Goal: Information Seeking & Learning: Learn about a topic

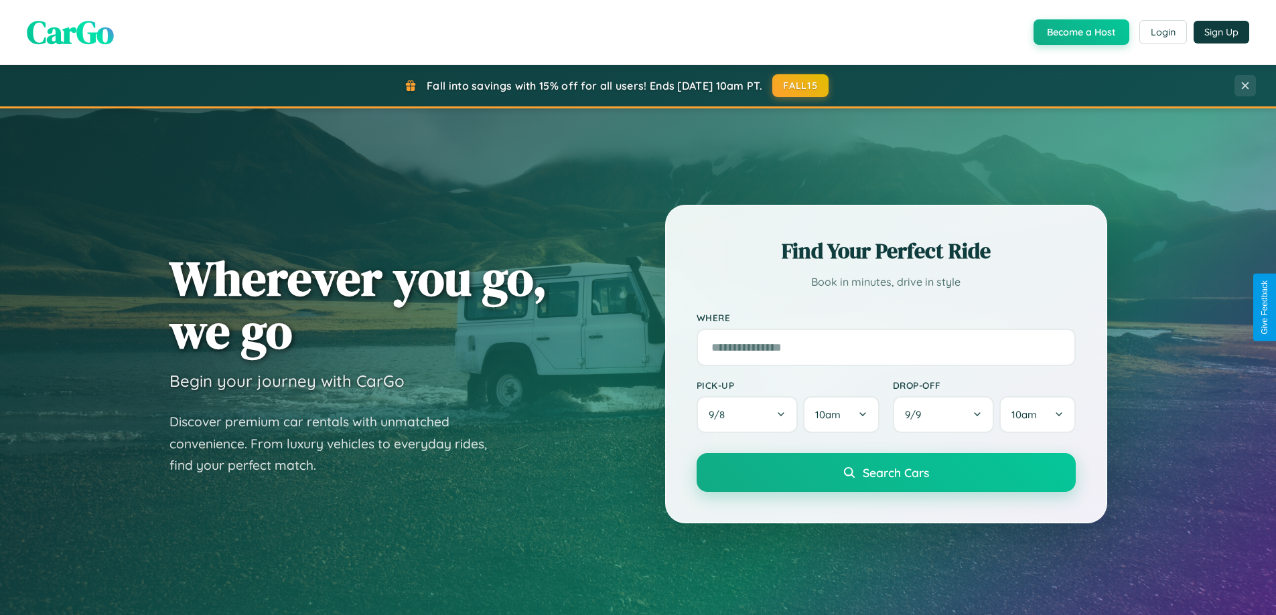
scroll to position [2577, 0]
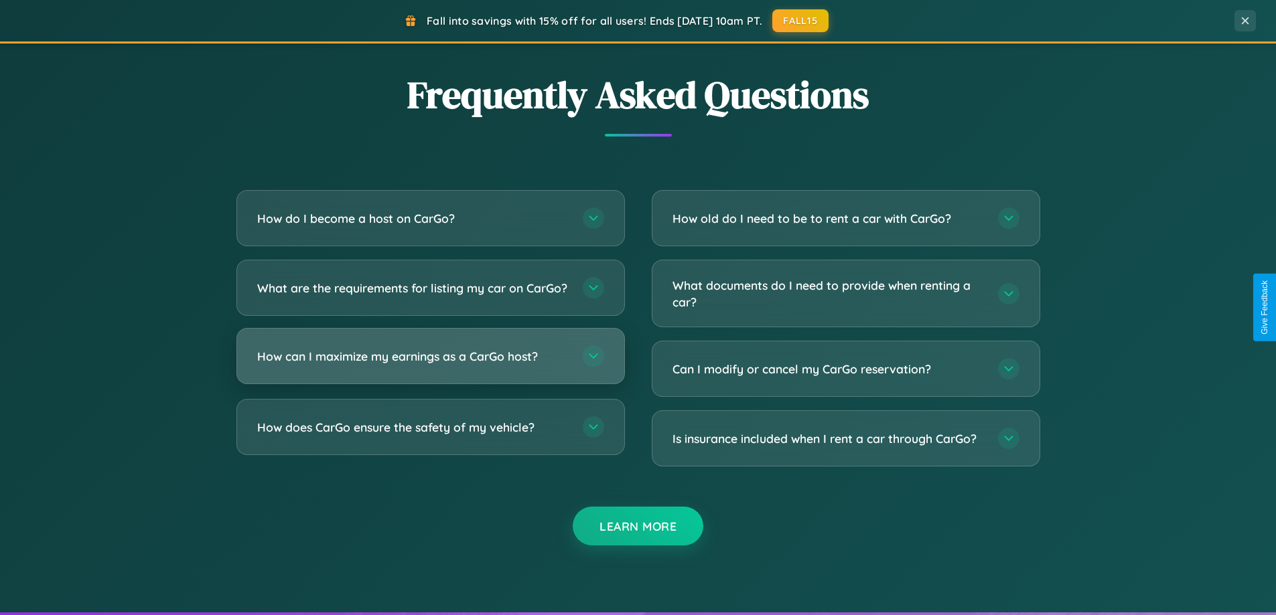
click at [430, 365] on h3 "How can I maximize my earnings as a CarGo host?" at bounding box center [413, 356] width 312 height 17
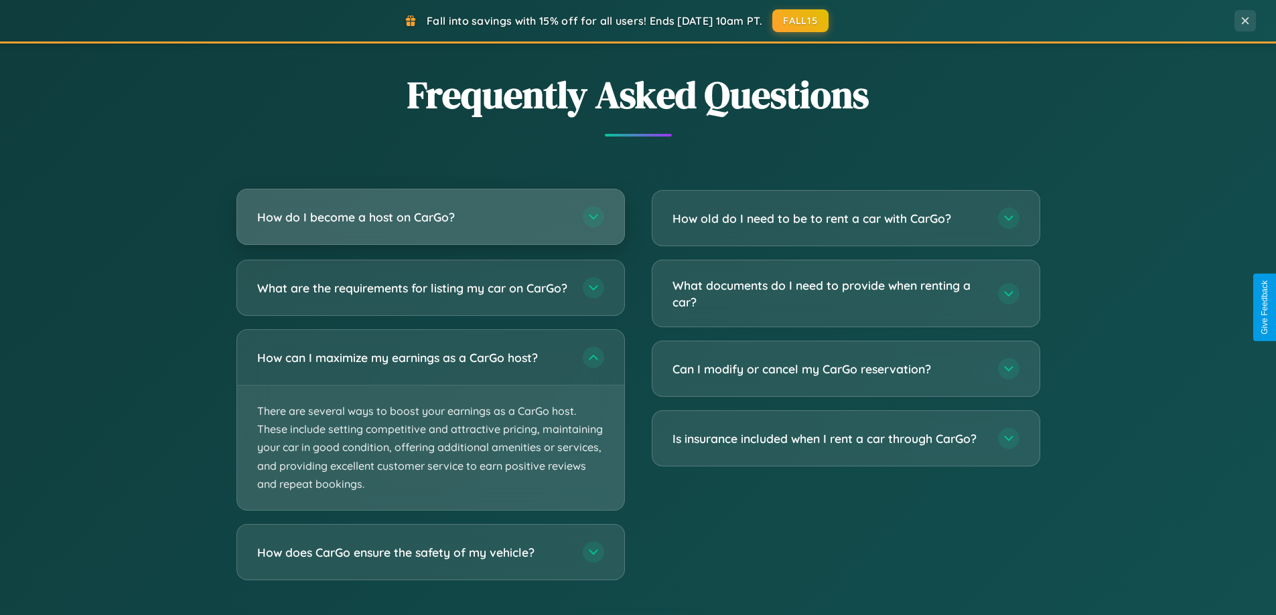
click at [430, 218] on h3 "How do I become a host on CarGo?" at bounding box center [413, 217] width 312 height 17
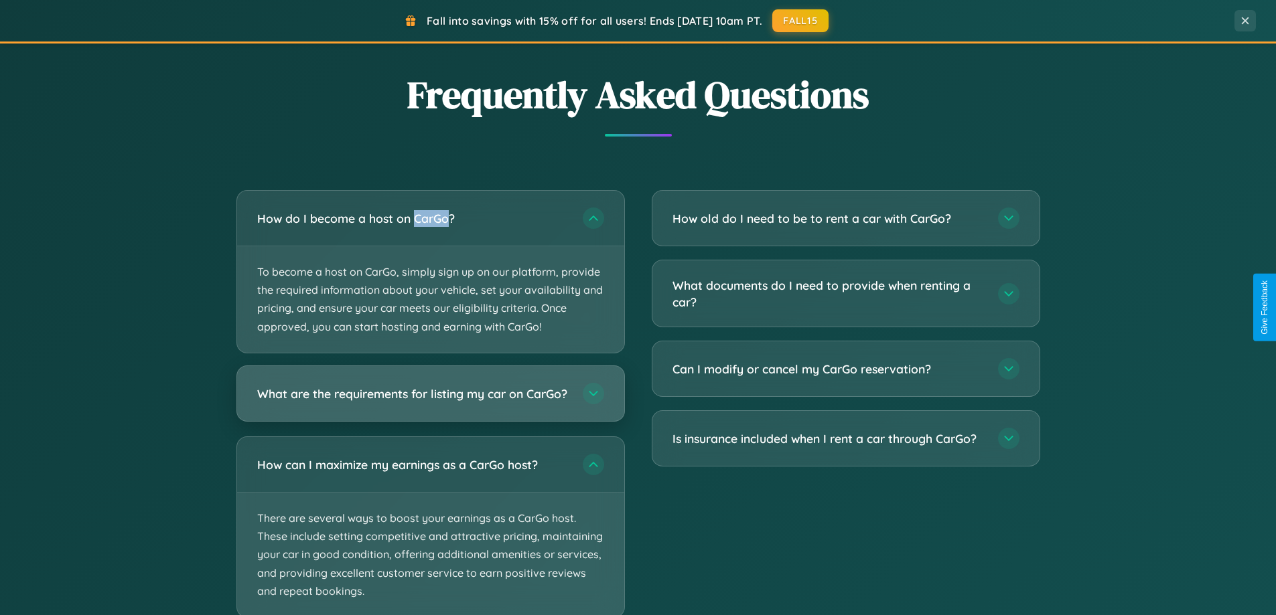
click at [430, 400] on h3 "What are the requirements for listing my car on CarGo?" at bounding box center [413, 393] width 312 height 17
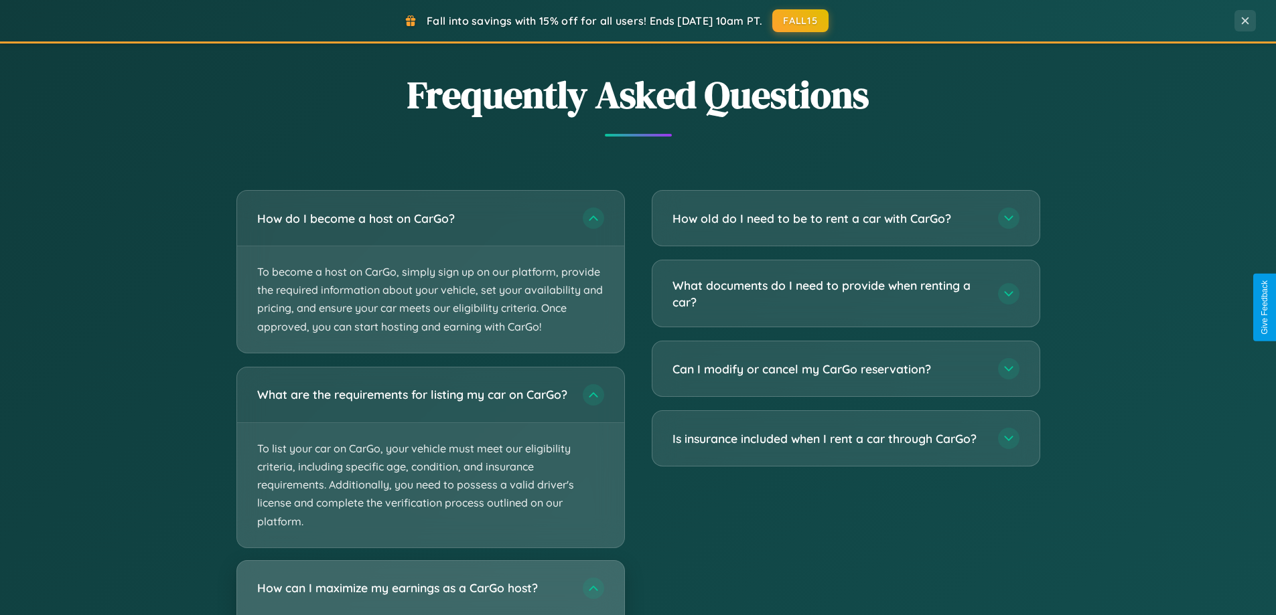
click at [430, 593] on h3 "How can I maximize my earnings as a CarGo host?" at bounding box center [413, 588] width 312 height 17
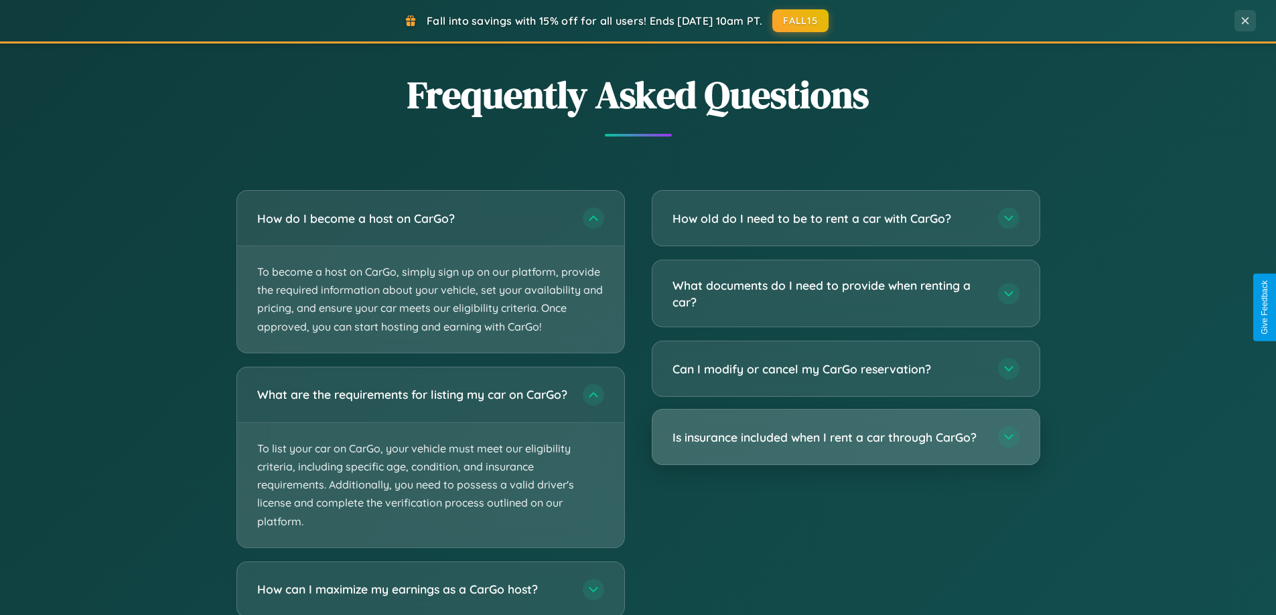
click at [845, 437] on h3 "Is insurance included when I rent a car through CarGo?" at bounding box center [828, 437] width 312 height 17
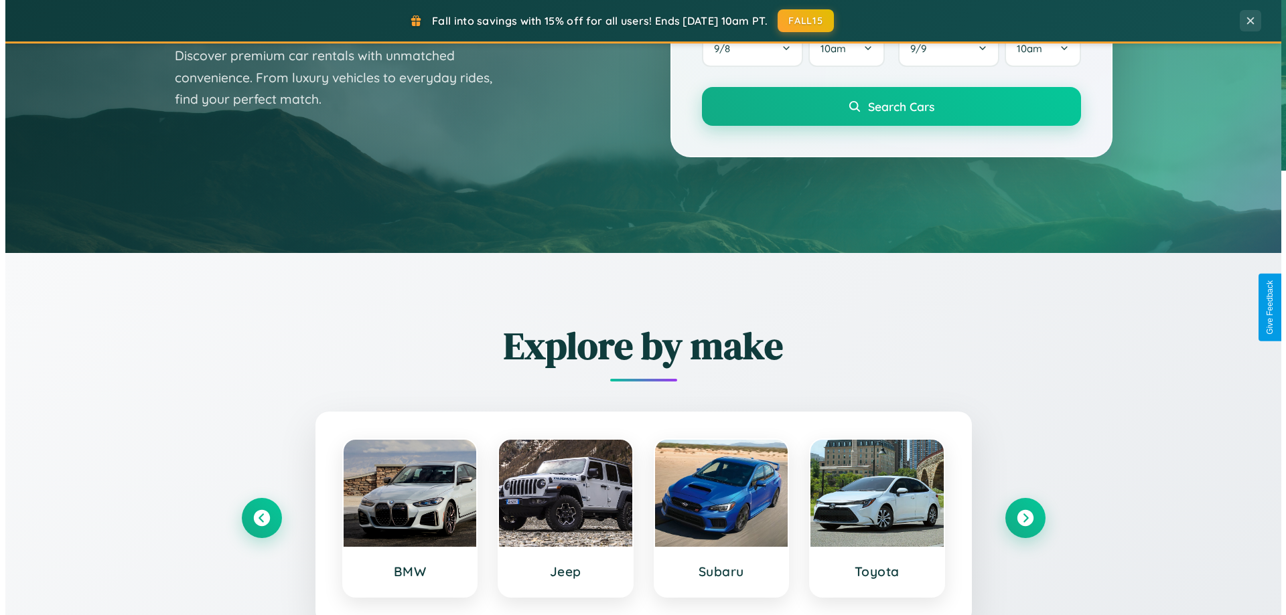
scroll to position [0, 0]
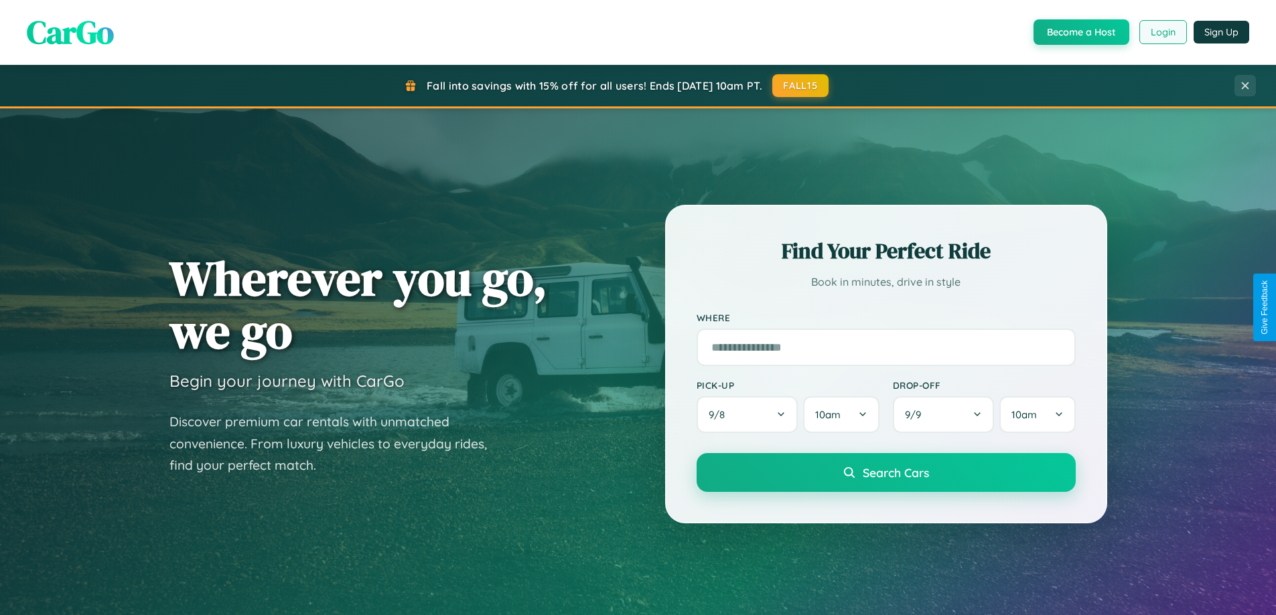
click at [1162, 32] on button "Login" at bounding box center [1163, 32] width 48 height 24
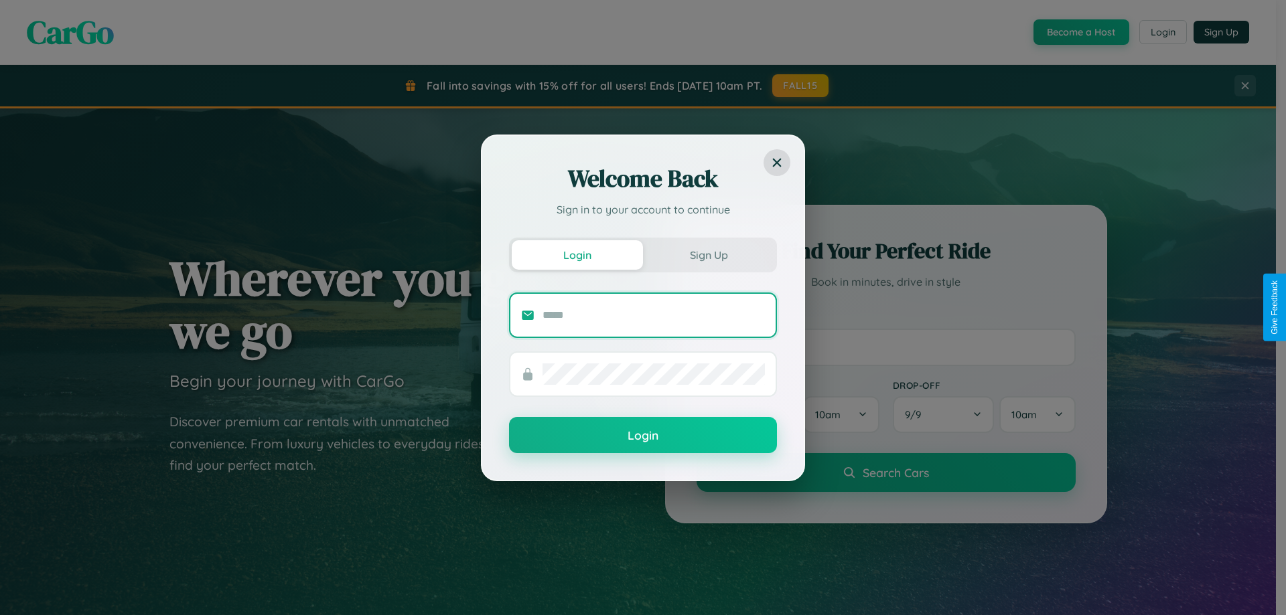
click at [654, 315] on input "text" at bounding box center [653, 315] width 222 height 21
type input "**********"
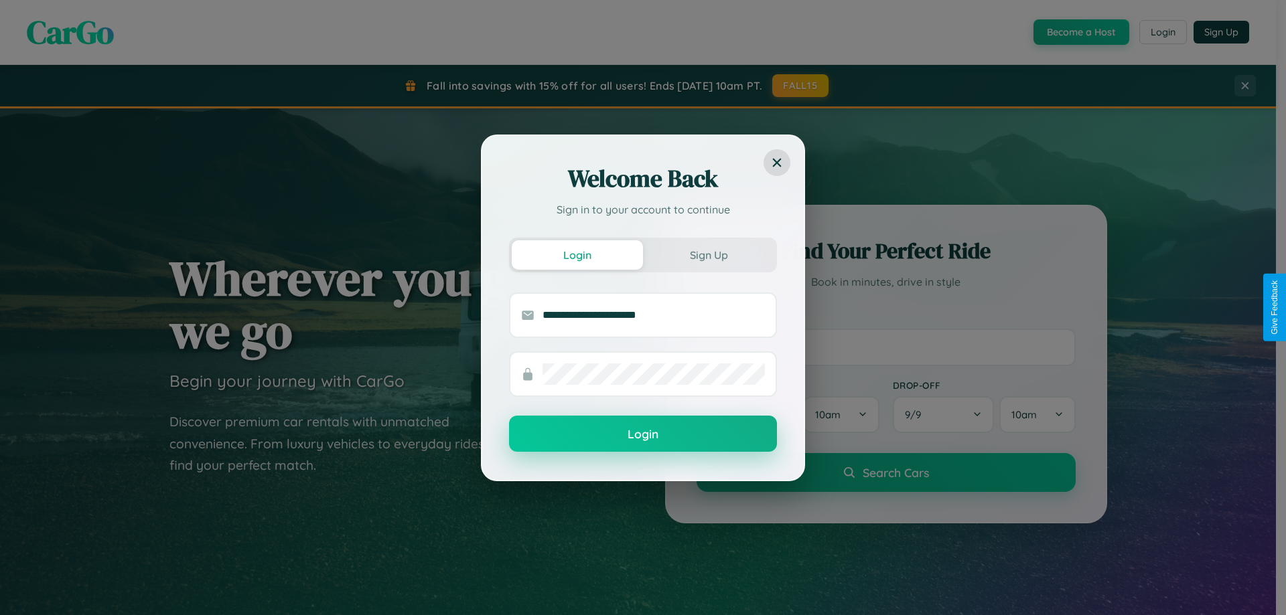
click at [643, 435] on button "Login" at bounding box center [643, 434] width 268 height 36
